Goal: Communication & Community: Answer question/provide support

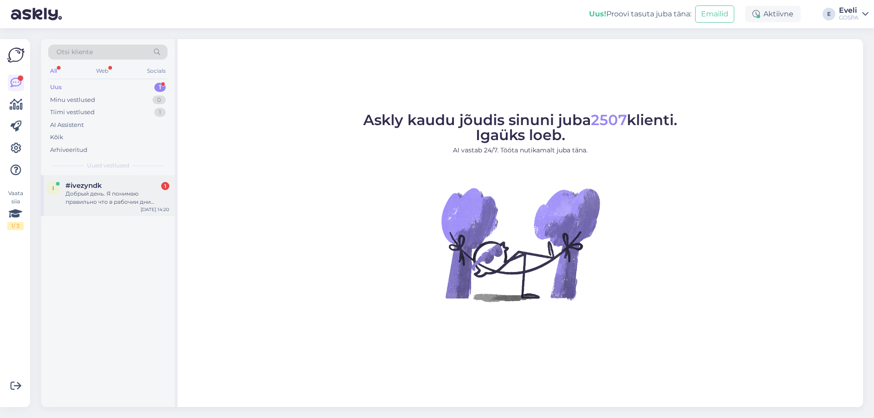
click at [86, 197] on div "Добрый день. Я понимаю правильно что в рабочии дни паровая и сонариум открыты т…" at bounding box center [118, 198] width 104 height 16
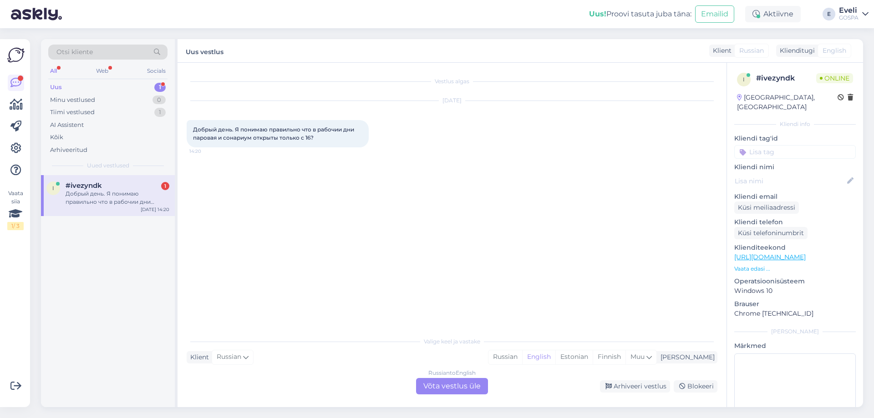
click at [449, 384] on div "Russian to English Võta vestlus üle" at bounding box center [452, 386] width 72 height 16
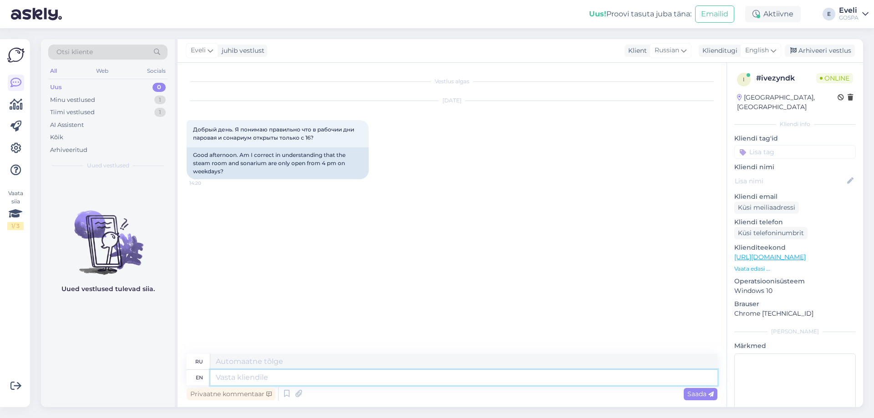
click at [244, 374] on textarea at bounding box center [463, 377] width 507 height 15
type textarea "Thank y"
type textarea "Благодарить"
type textarea "Thank you"
type textarea "Спасибо"
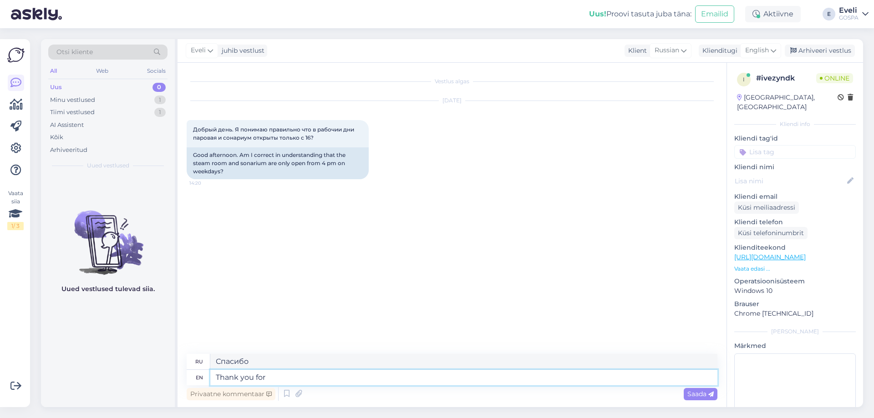
type textarea "Thank you for y"
type textarea "Спасибо за"
type textarea "Thank you for your"
type textarea "Спасибо за ваш"
type textarea "Thank you for your interest!Y"
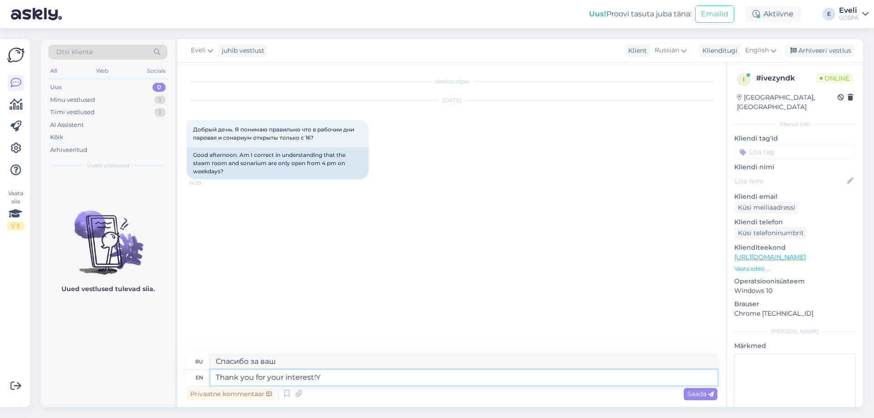
type textarea "Благодарим Вас за проявленный интерес!"
type textarea "Thank you for your interest!Ye"
type textarea "Спасибо за ваш интерес! Да"
type textarea "Thank you for your interest!"
type textarea "Благодарим Вас за проявленный интерес!"
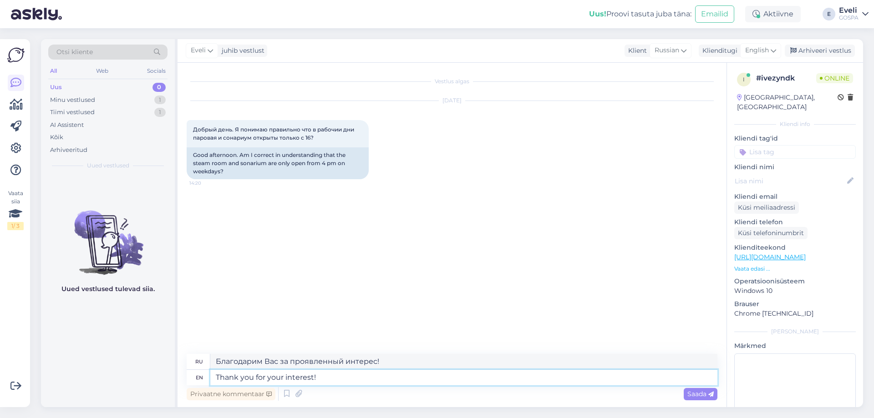
type textarea "Thank you for your interest!Y"
type textarea "Спасибо за ваш интерес!"
type textarea "Thank you for your interest!"
type textarea "Благодарим Вас за проявленный интерес!"
type textarea "Thank you for your interest!"
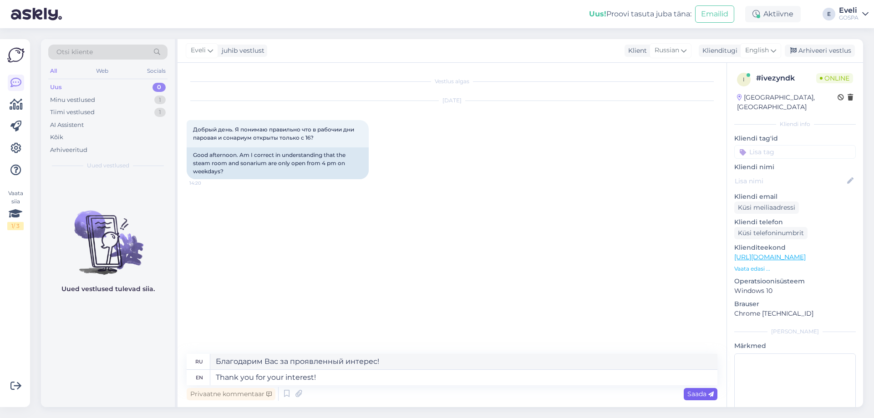
click at [692, 394] on span "Saada" at bounding box center [700, 394] width 26 height 8
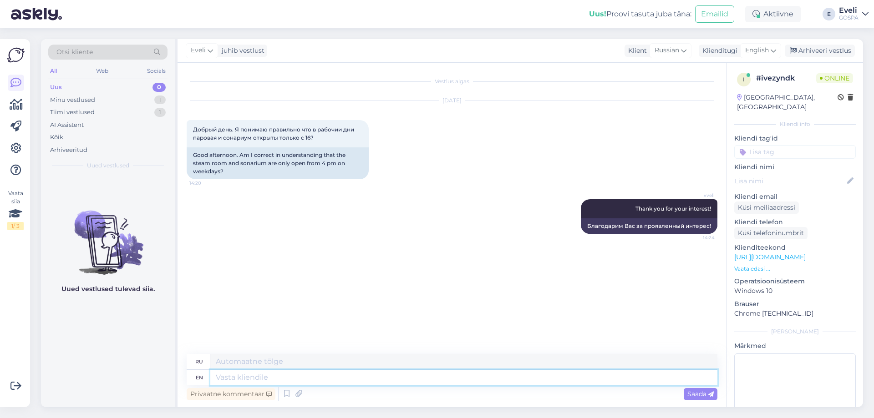
click at [241, 376] on textarea at bounding box center [463, 377] width 507 height 15
type textarea "Yes, th"
type textarea "Да,"
type textarea "Yes, this i"
type textarea "Да, это"
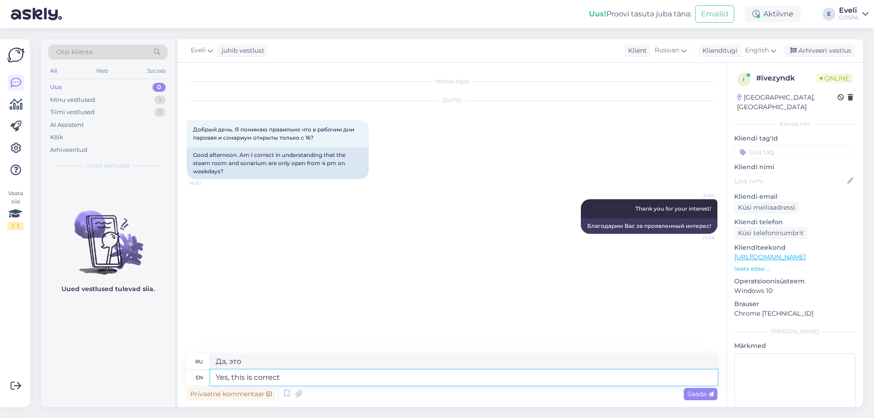
type textarea "Yes, this is correct."
type textarea "Да, это верно."
click at [296, 381] on textarea at bounding box center [463, 377] width 507 height 15
paste textarea "SAUNAS: * Finnish sauna is open daily 8:00–21:00. * Steam bath and sanarium are…"
type textarea "SAUNAS: * Finnish sauna is open daily 8:00–21:00. * Steam bath and sanarium are…"
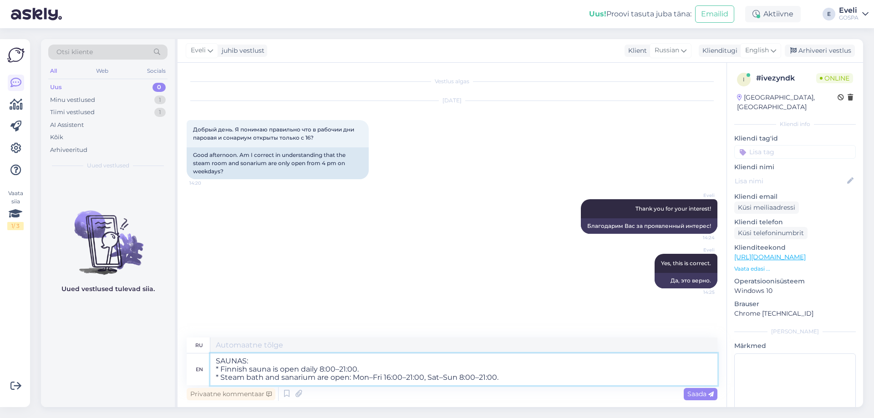
type textarea "САУНЫ: * Финская сауна открыта ежедневно с 8:00 до 21:00. * Паровая баня и сана…"
drag, startPoint x: 264, startPoint y: 360, endPoint x: 207, endPoint y: 360, distance: 56.9
click at [207, 360] on div "en SAUNAS: * Finnish sauna is open daily 8:00–21:00. * Steam bath and sanarium …" at bounding box center [452, 370] width 531 height 32
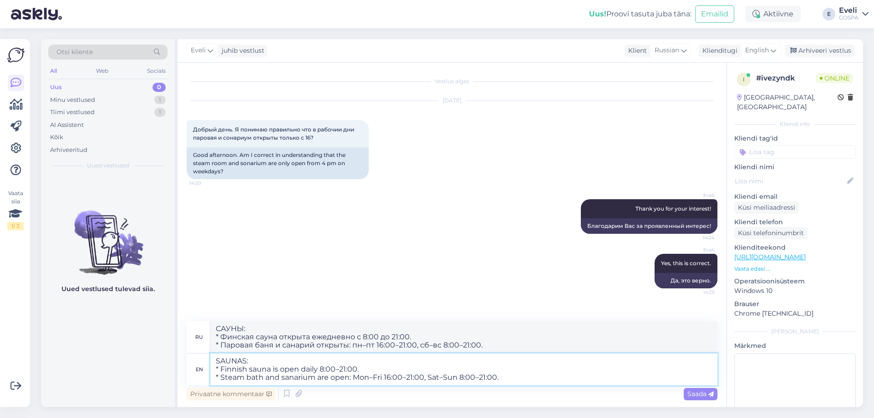
type textarea "* Finnish sauna is open daily 8:00–21:00. * Steam bath and sanarium are open: M…"
click at [217, 366] on textarea "* Finnish sauna is open daily 8:00–21:00. * Steam bath and sanarium are open: M…" at bounding box center [463, 370] width 507 height 32
type textarea "* Финская сауна открыта ежедневно с 8:00 до 21:00. * Паровая баня и санариум от…"
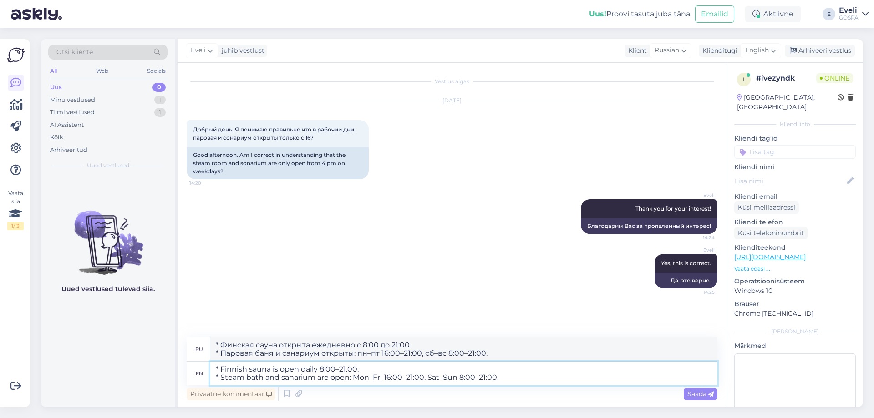
click at [221, 368] on textarea "* Finnish sauna is open daily 8:00–21:00. * Steam bath and sanarium are open: M…" at bounding box center [463, 374] width 507 height 24
type textarea "Finnish sauna is open daily 8:00–21:00. * Steam bath and sanarium are open: Mon…"
type textarea "Финская сауна открыта ежедневно с 8:00 до 21:00. * Паровая баня и санариум откр…"
click at [219, 376] on textarea "Finnish sauna is open daily 8:00–21:00. * Steam bath and sanarium are open: Mon…" at bounding box center [463, 374] width 507 height 24
type textarea "Finnish sauna is open daily 8:00–21:00. Steam bath and sanarium are open: Mon–F…"
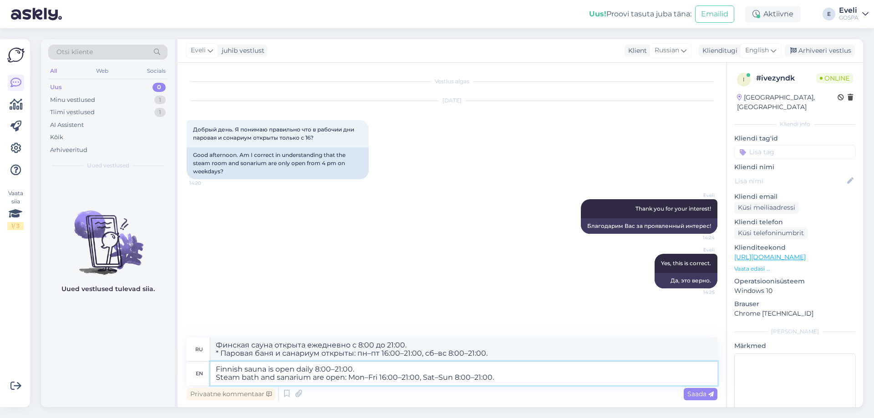
type textarea "Финская сауна открыта ежедневно с 8:00 до 21:00. Паровая баня и санариум открыт…"
click at [509, 375] on textarea "Finnish sauna is open daily 8:00–21:00. Steam bath and sanarium are open: Mon–F…" at bounding box center [463, 374] width 507 height 24
type textarea "Finnish sauna is open daily 8:00–21:00. Steam bath and sanarium are open: Mon–F…"
click at [690, 396] on span "Saada" at bounding box center [700, 394] width 26 height 8
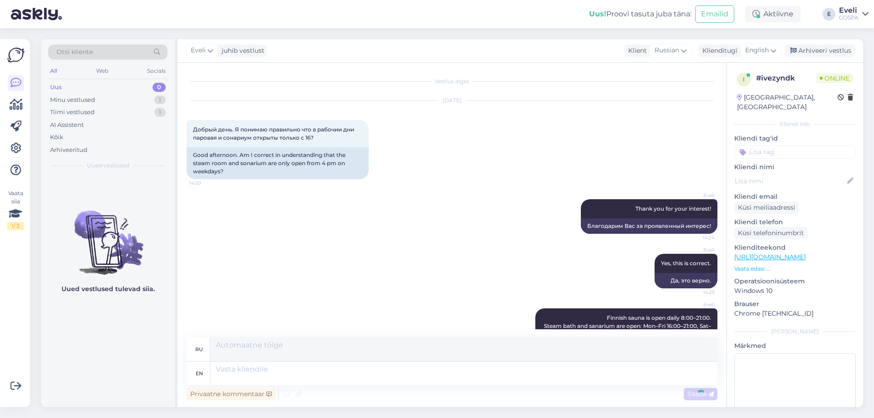
scroll to position [40, 0]
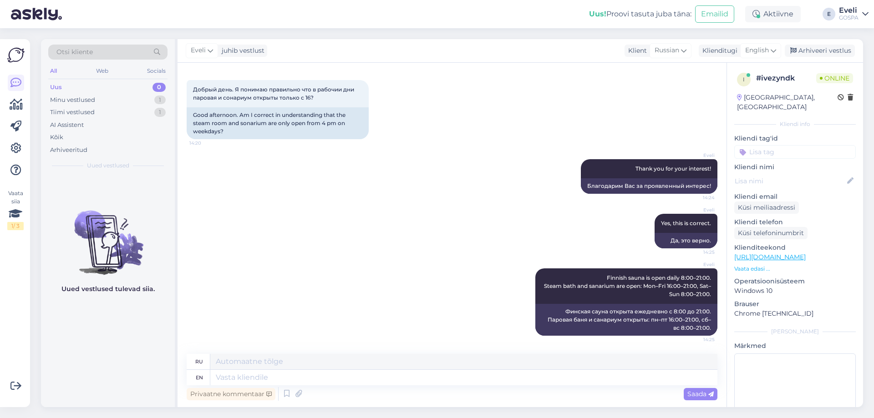
drag, startPoint x: 369, startPoint y: 299, endPoint x: 363, endPoint y: 283, distance: 17.0
click at [369, 299] on div "Eveli Finnish sauna is open daily 8:00–21:00. Steam bath and sanarium are open:…" at bounding box center [452, 302] width 531 height 87
click at [821, 51] on div "Arhiveeri vestlus" at bounding box center [820, 51] width 70 height 12
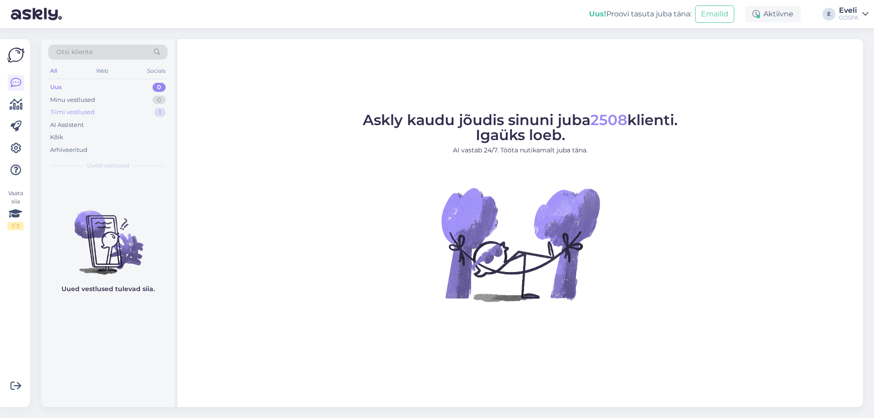
click at [75, 113] on div "Tiimi vestlused" at bounding box center [72, 112] width 45 height 9
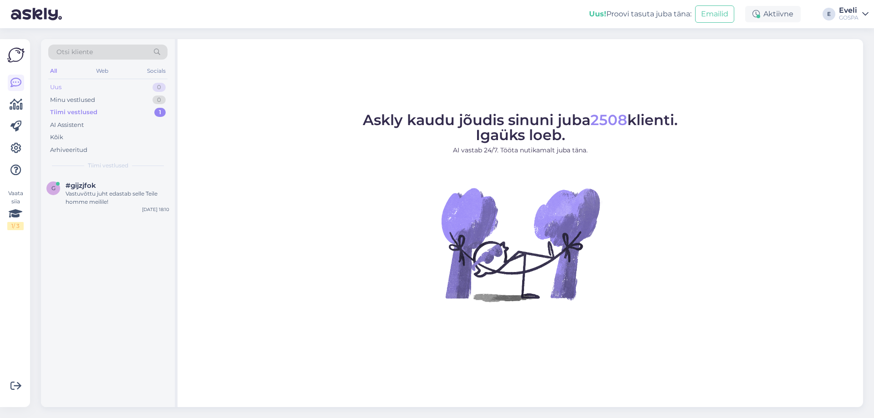
click at [77, 84] on div "Uus 0" at bounding box center [107, 87] width 119 height 13
